Goal: Task Accomplishment & Management: Manage account settings

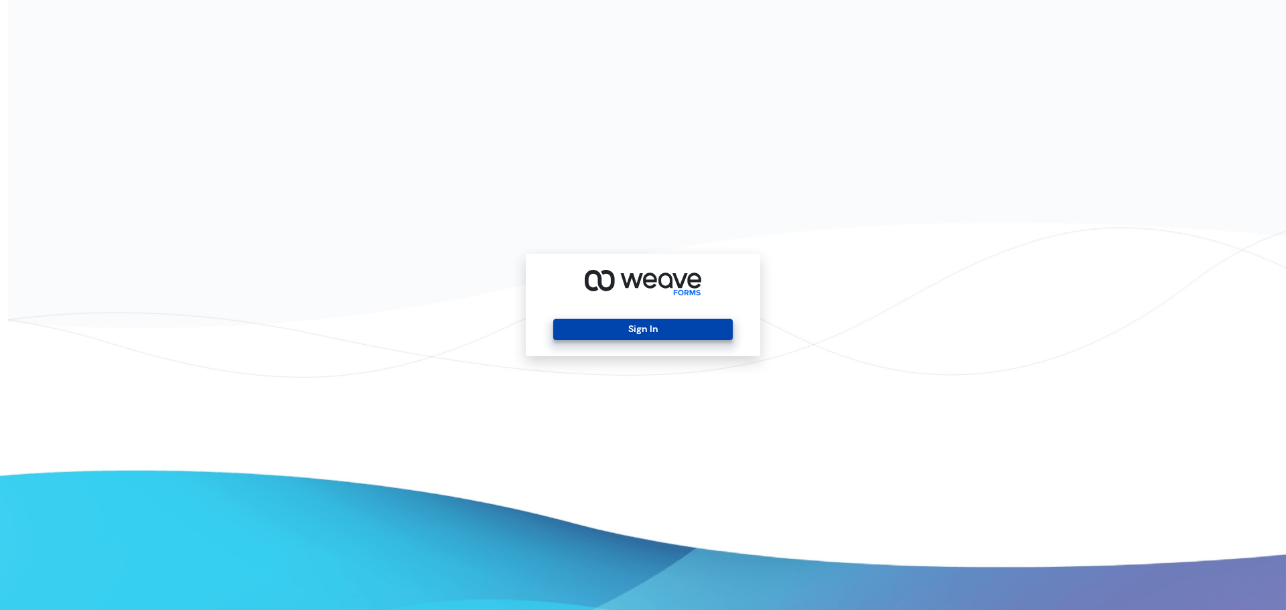
click at [624, 321] on button "Sign In" at bounding box center [642, 329] width 179 height 21
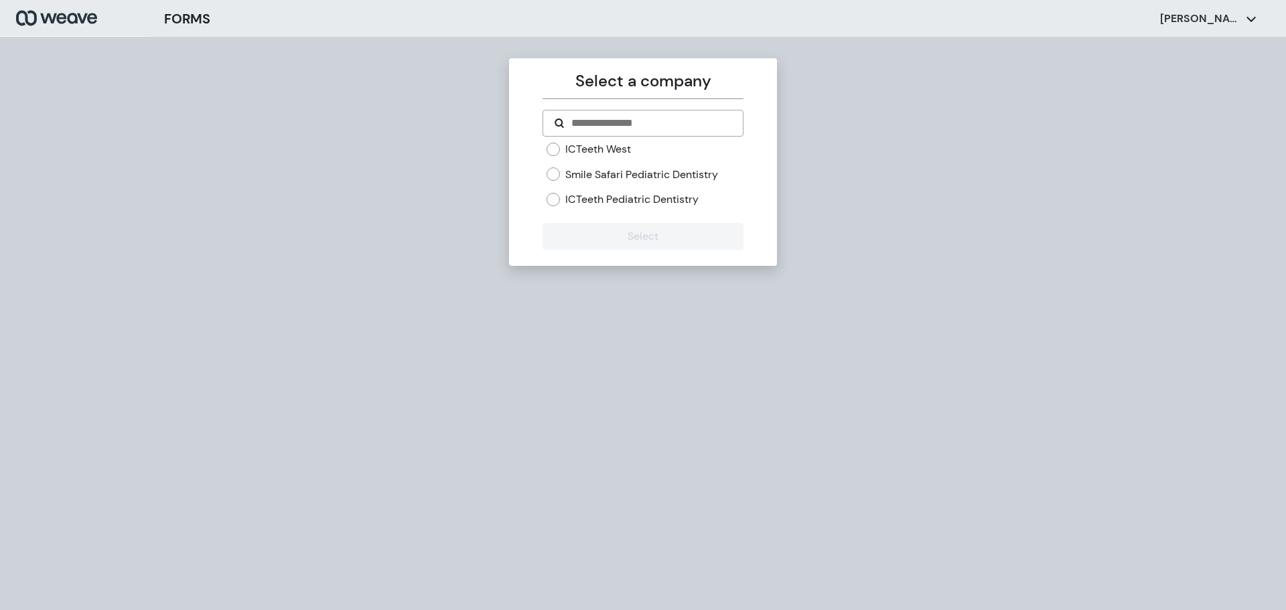
click at [613, 147] on label "ICTeeth West" at bounding box center [598, 149] width 66 height 15
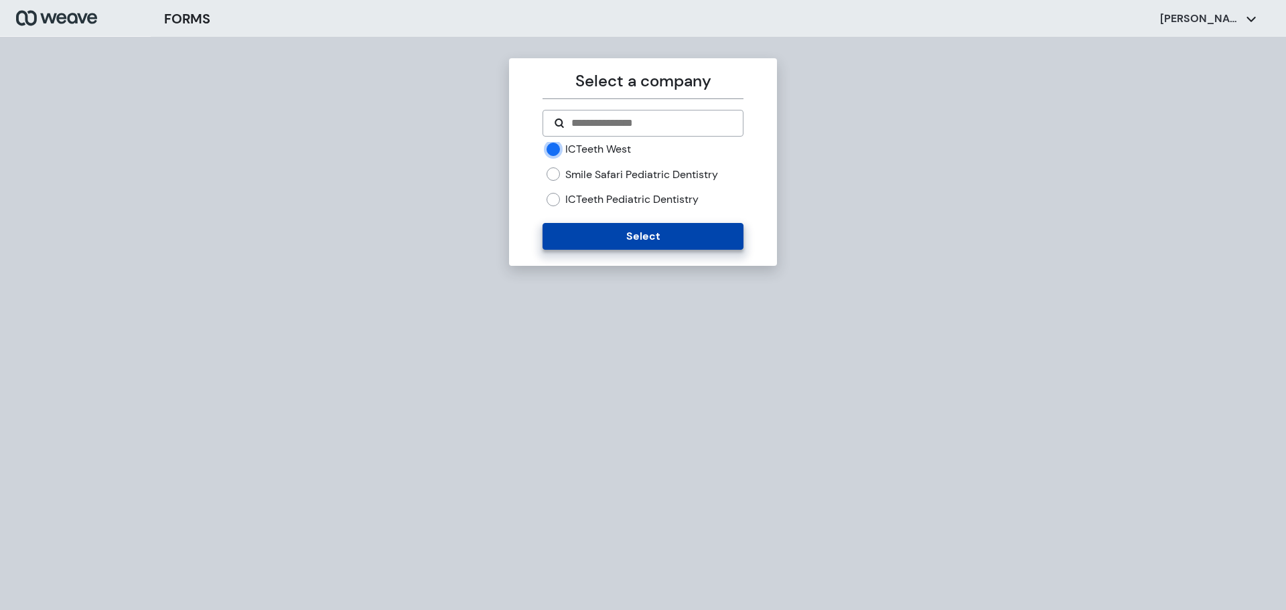
click at [595, 234] on button "Select" at bounding box center [642, 236] width 200 height 27
